Goal: Check status: Check status

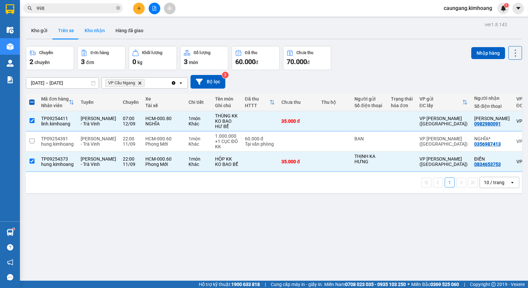
click at [94, 34] on button "Kho nhận" at bounding box center [94, 31] width 31 height 16
type input "[DATE] – [DATE]"
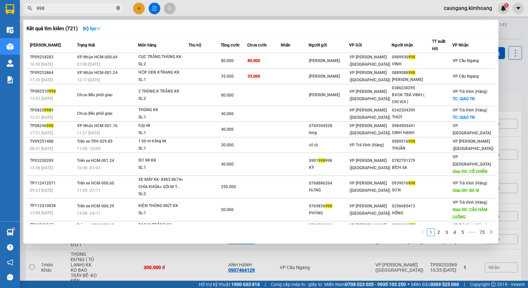
click at [118, 6] on icon "close-circle" at bounding box center [118, 8] width 4 height 4
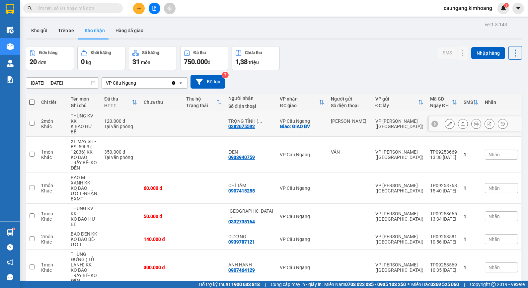
scroll to position [60, 0]
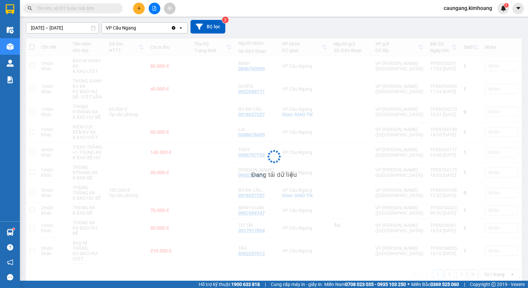
scroll to position [55, 0]
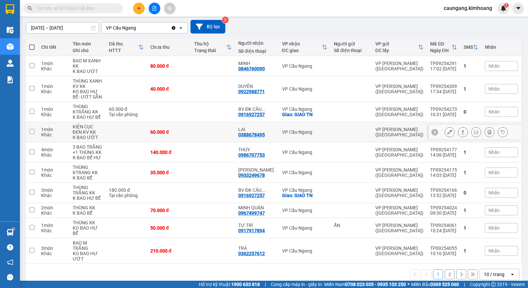
click at [227, 134] on td at bounding box center [213, 132] width 44 height 20
checkbox input "true"
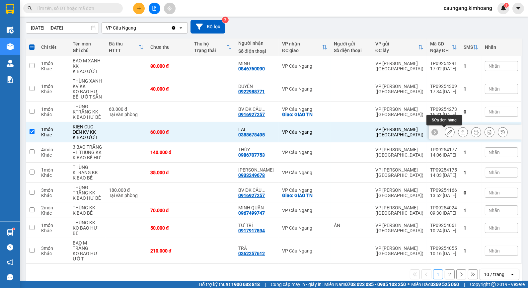
click at [447, 133] on icon at bounding box center [449, 132] width 5 height 5
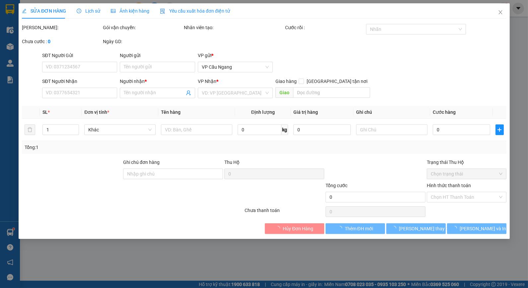
type input "0388678495"
type input "LAI"
type input "60.000"
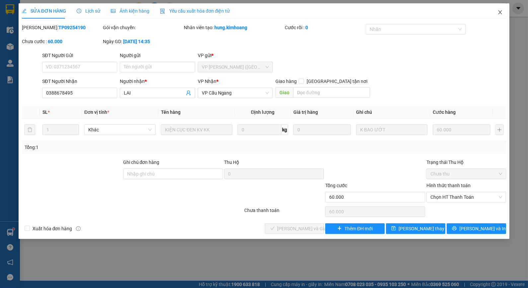
click at [497, 10] on icon "close" at bounding box center [499, 12] width 5 height 5
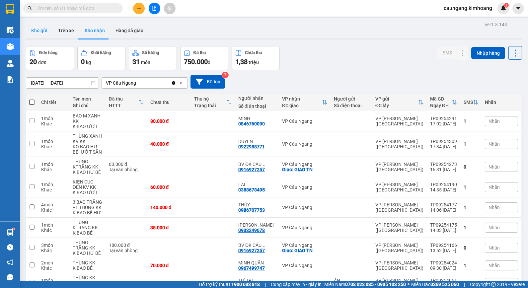
click at [42, 27] on button "Kho gửi" at bounding box center [39, 31] width 27 height 16
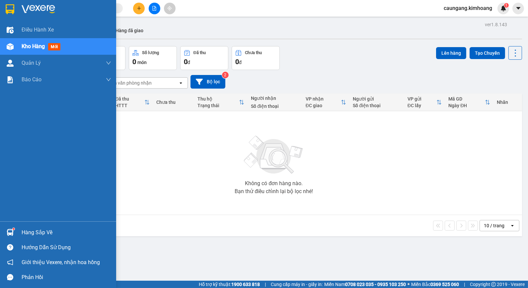
click at [16, 232] on div "Hàng sắp về" at bounding box center [58, 232] width 116 height 15
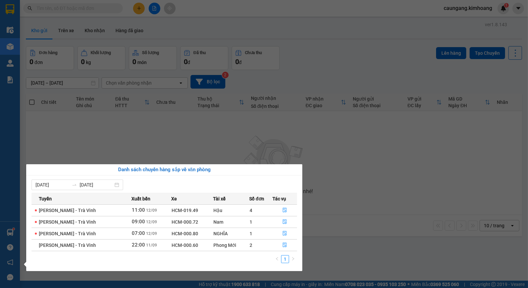
click at [348, 190] on section "Kết quả tìm kiếm ( 721 ) Bộ lọc Mã ĐH Trạng thái Món hàng Thu hộ Tổng cước Chưa…" at bounding box center [264, 144] width 528 height 288
